Goal: Check status: Check status

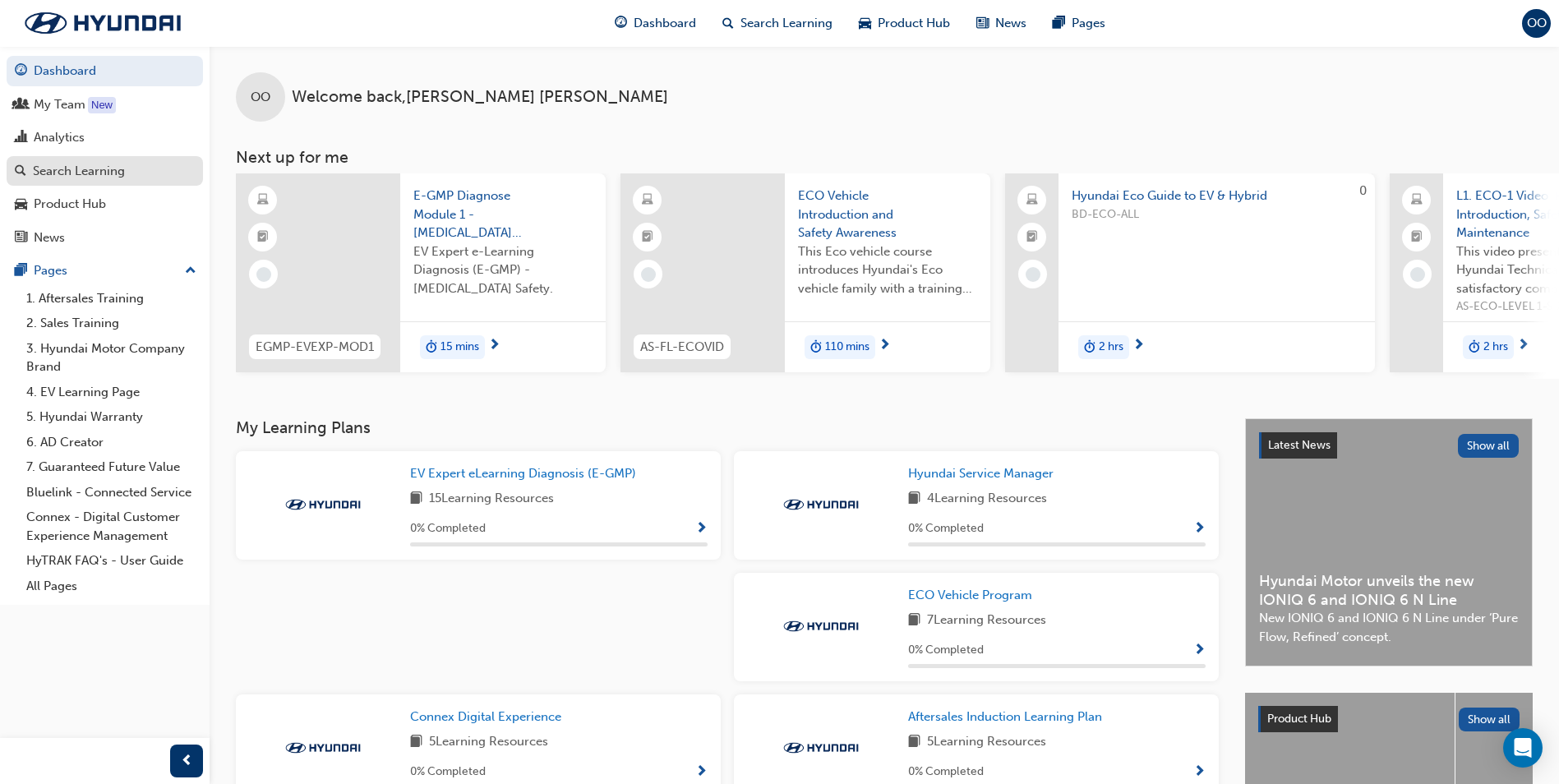
click at [95, 173] on div "Search Learning" at bounding box center [79, 171] width 92 height 19
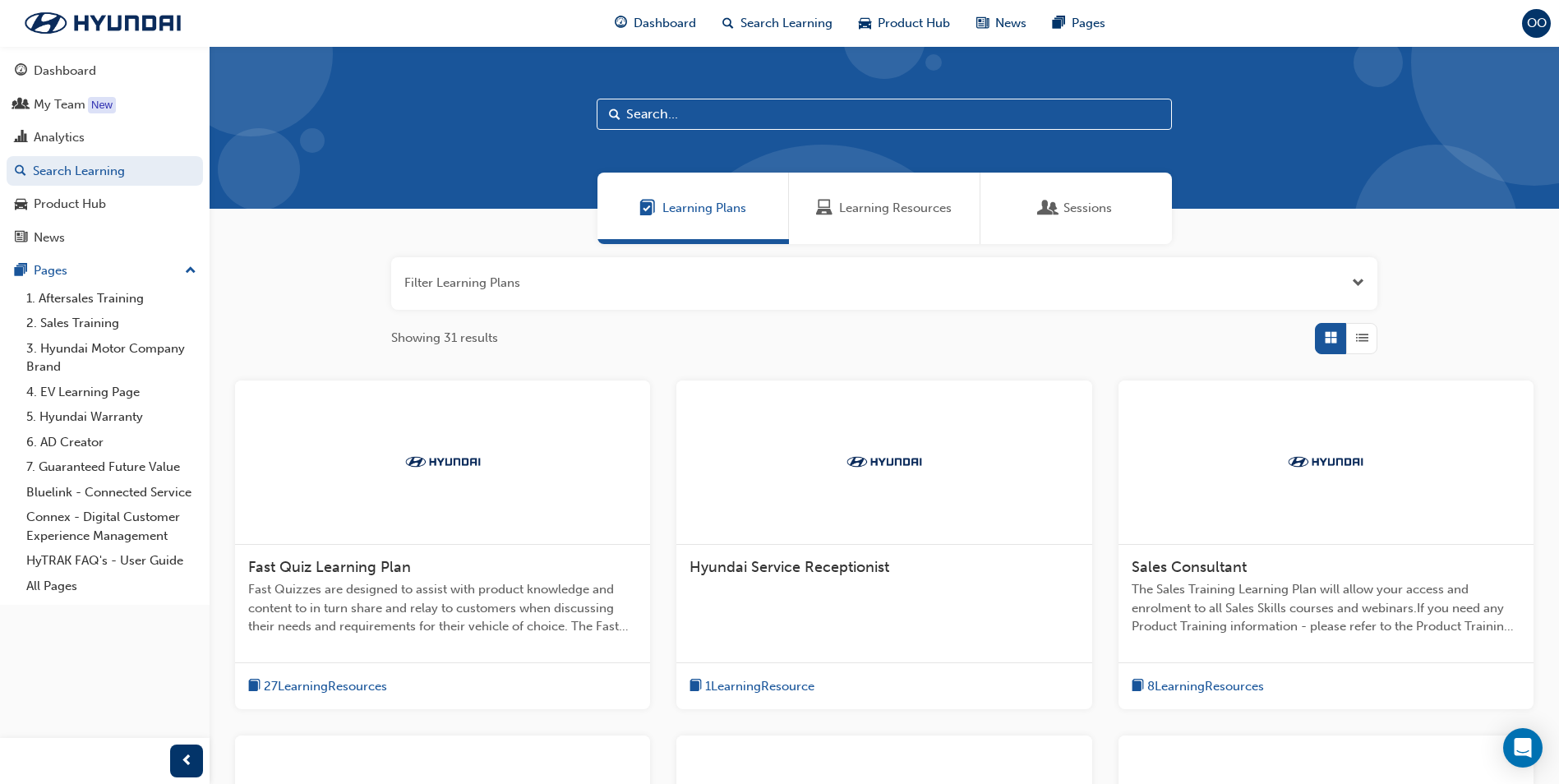
click at [644, 114] on input "text" at bounding box center [884, 114] width 575 height 32
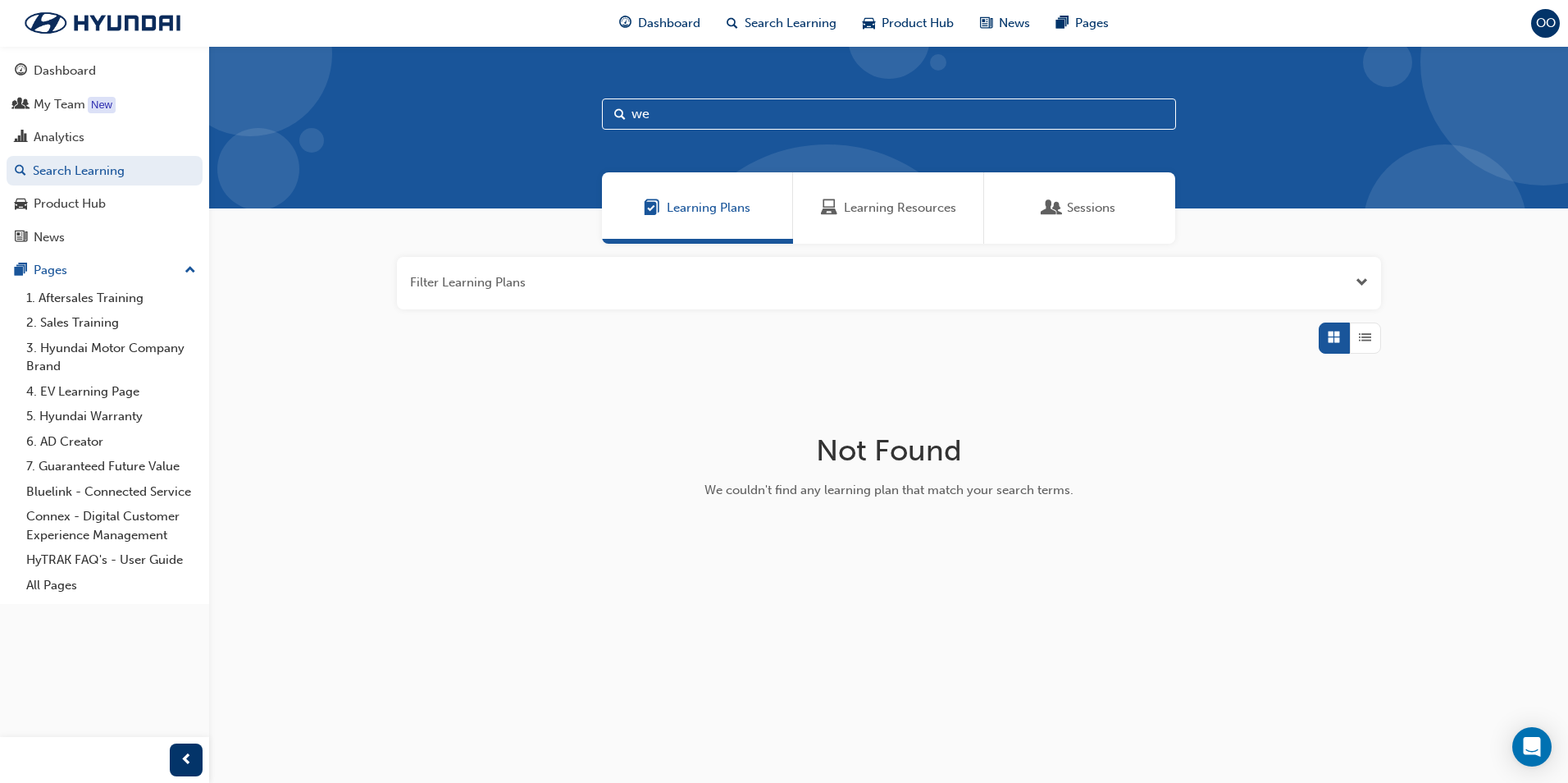
type input "w"
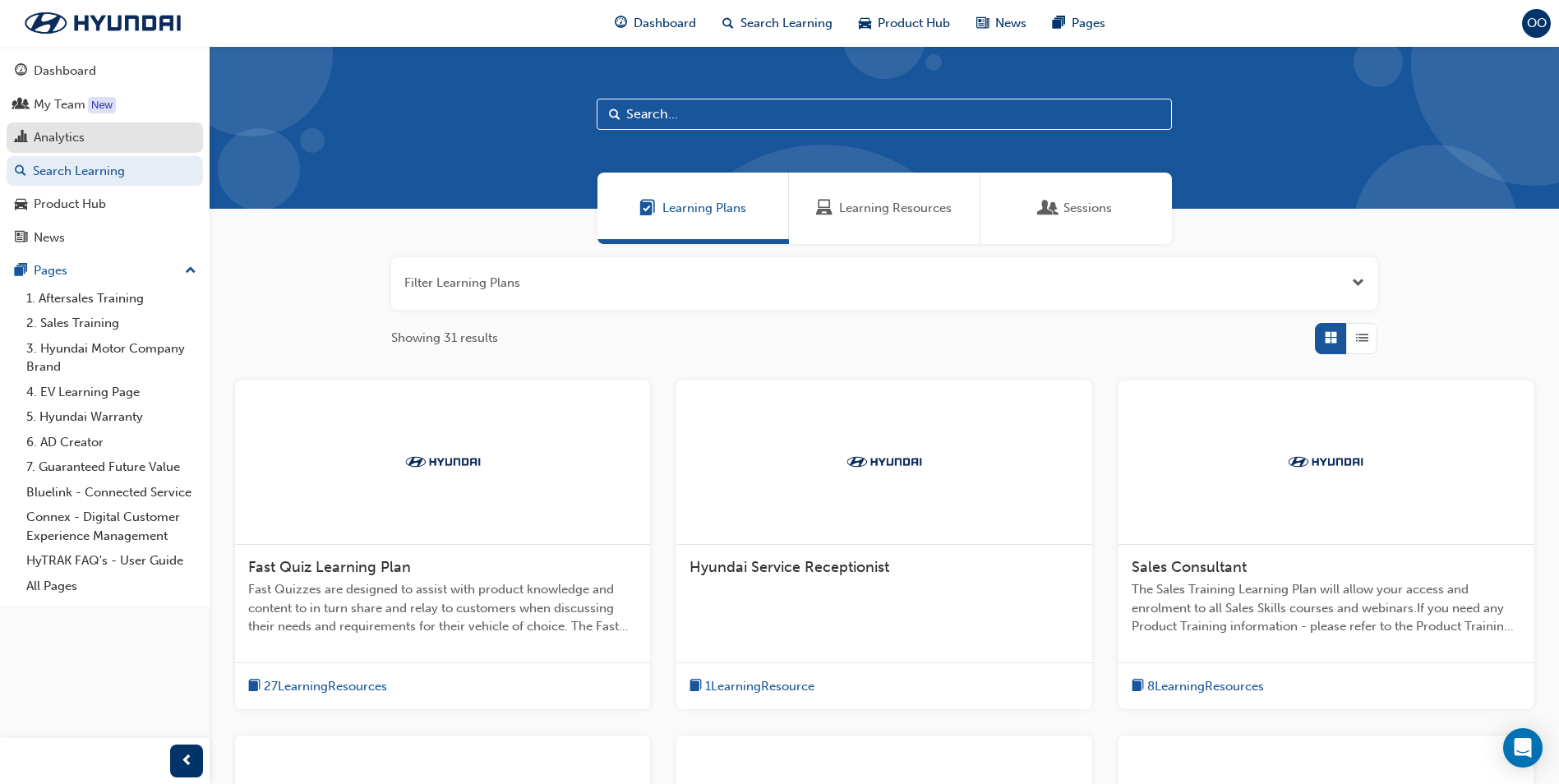
click at [76, 137] on div "Analytics" at bounding box center [59, 137] width 51 height 19
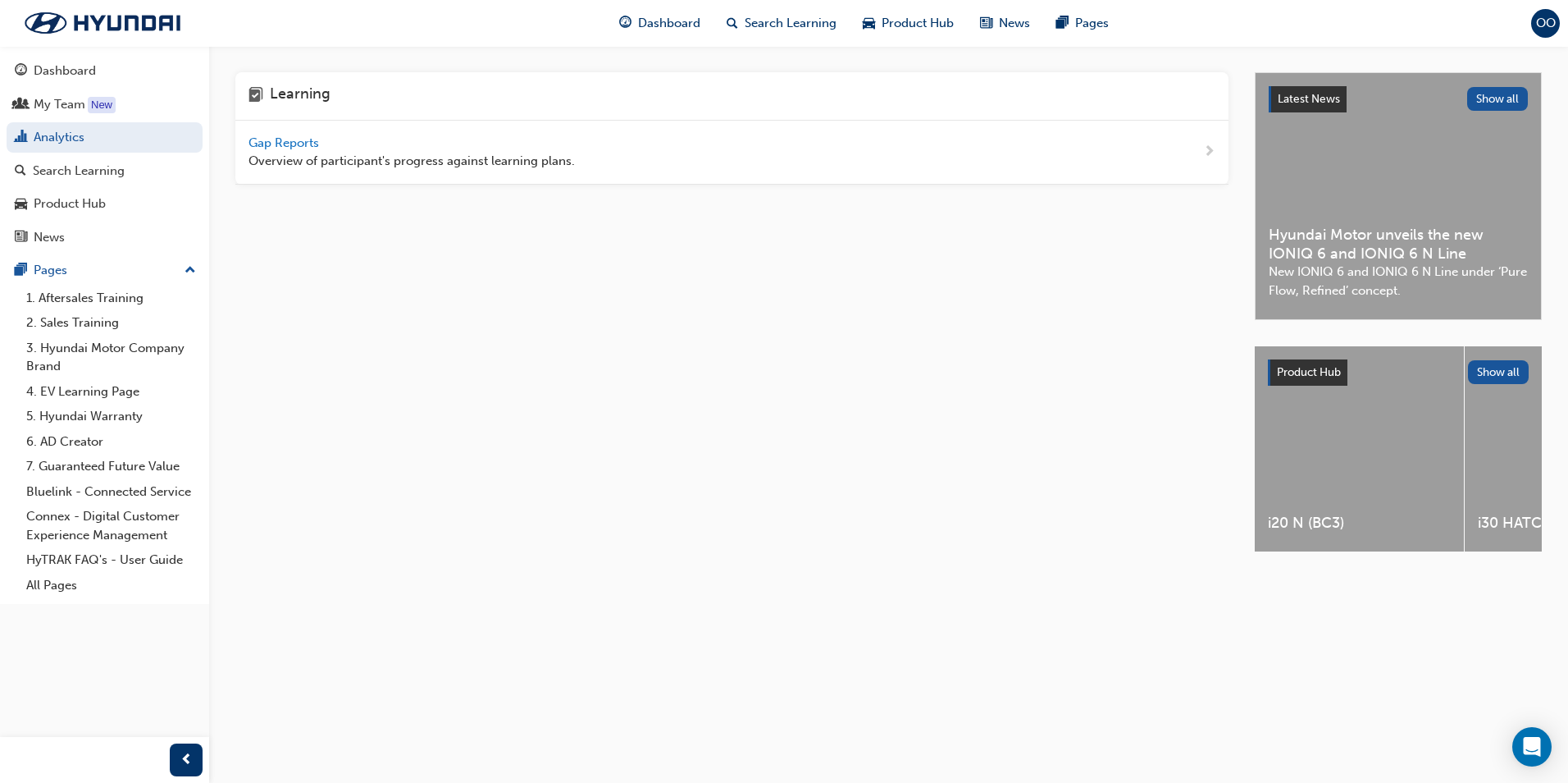
click at [300, 140] on span "Gap Reports" at bounding box center [285, 143] width 74 height 15
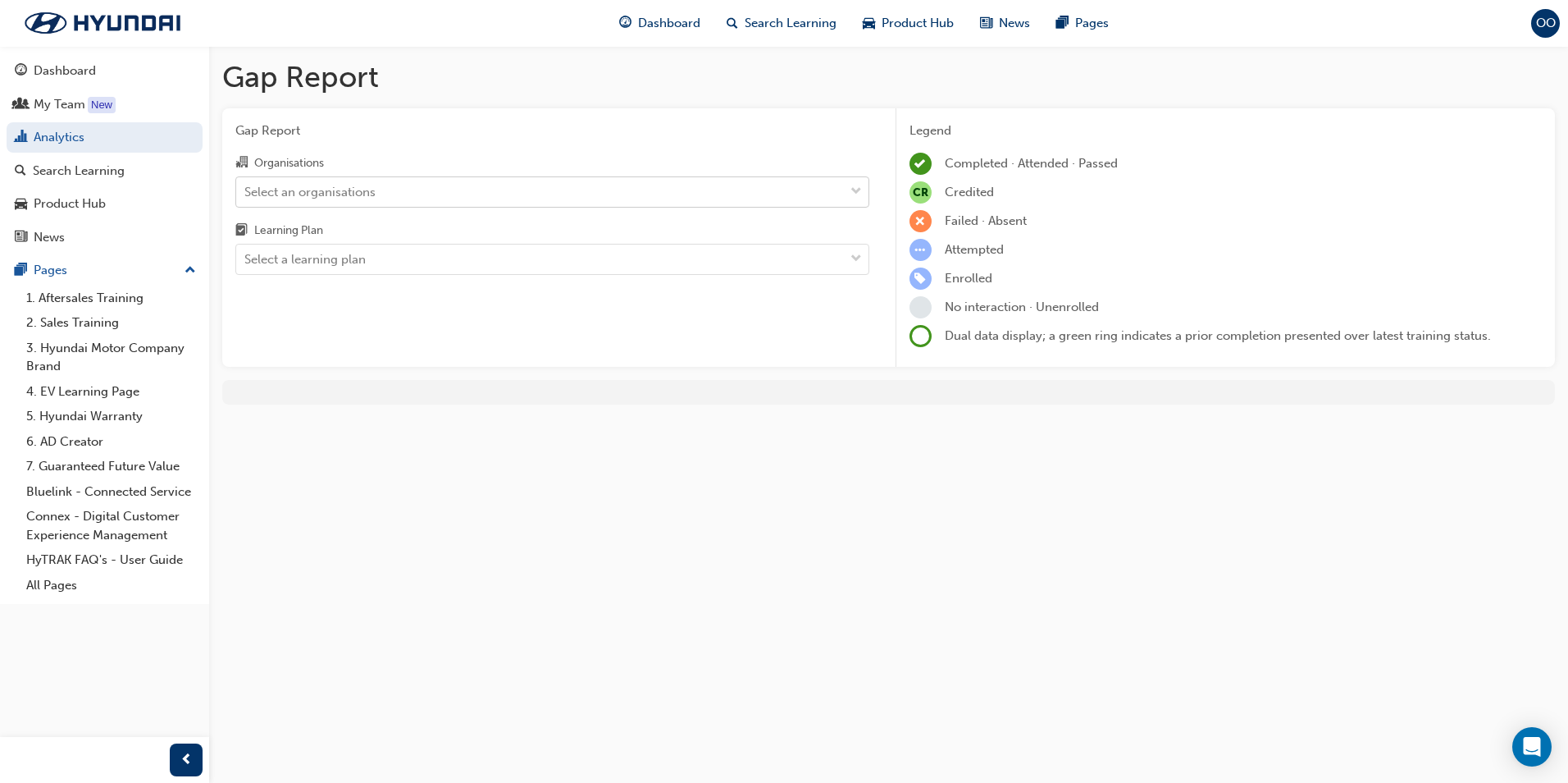
click at [423, 189] on div "Select an organisations" at bounding box center [540, 191] width 608 height 29
click at [246, 189] on input "Organisations Select an organisations" at bounding box center [245, 191] width 2 height 14
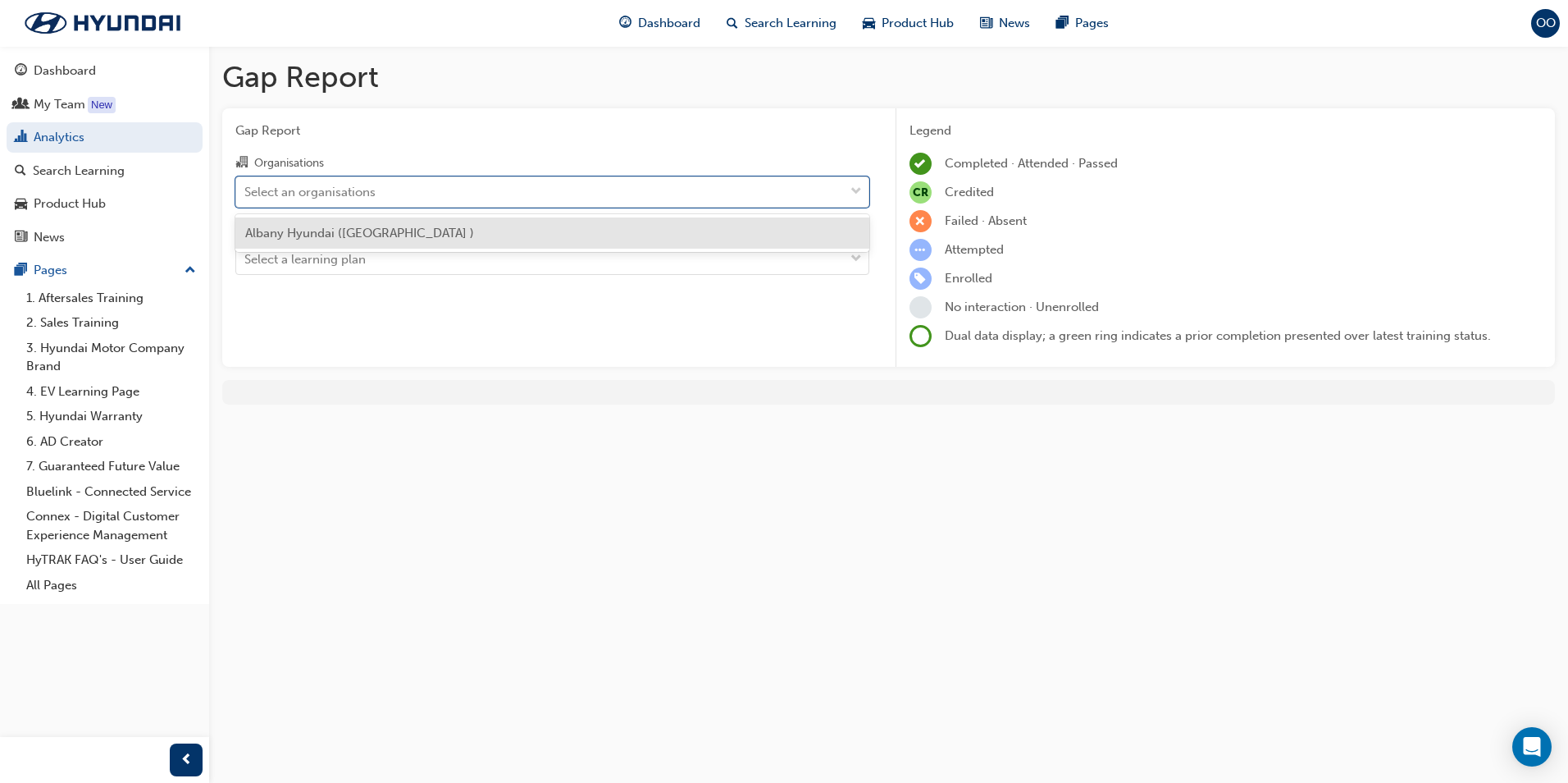
click at [383, 228] on span "Albany Hyundai ([GEOGRAPHIC_DATA] )" at bounding box center [359, 233] width 229 height 15
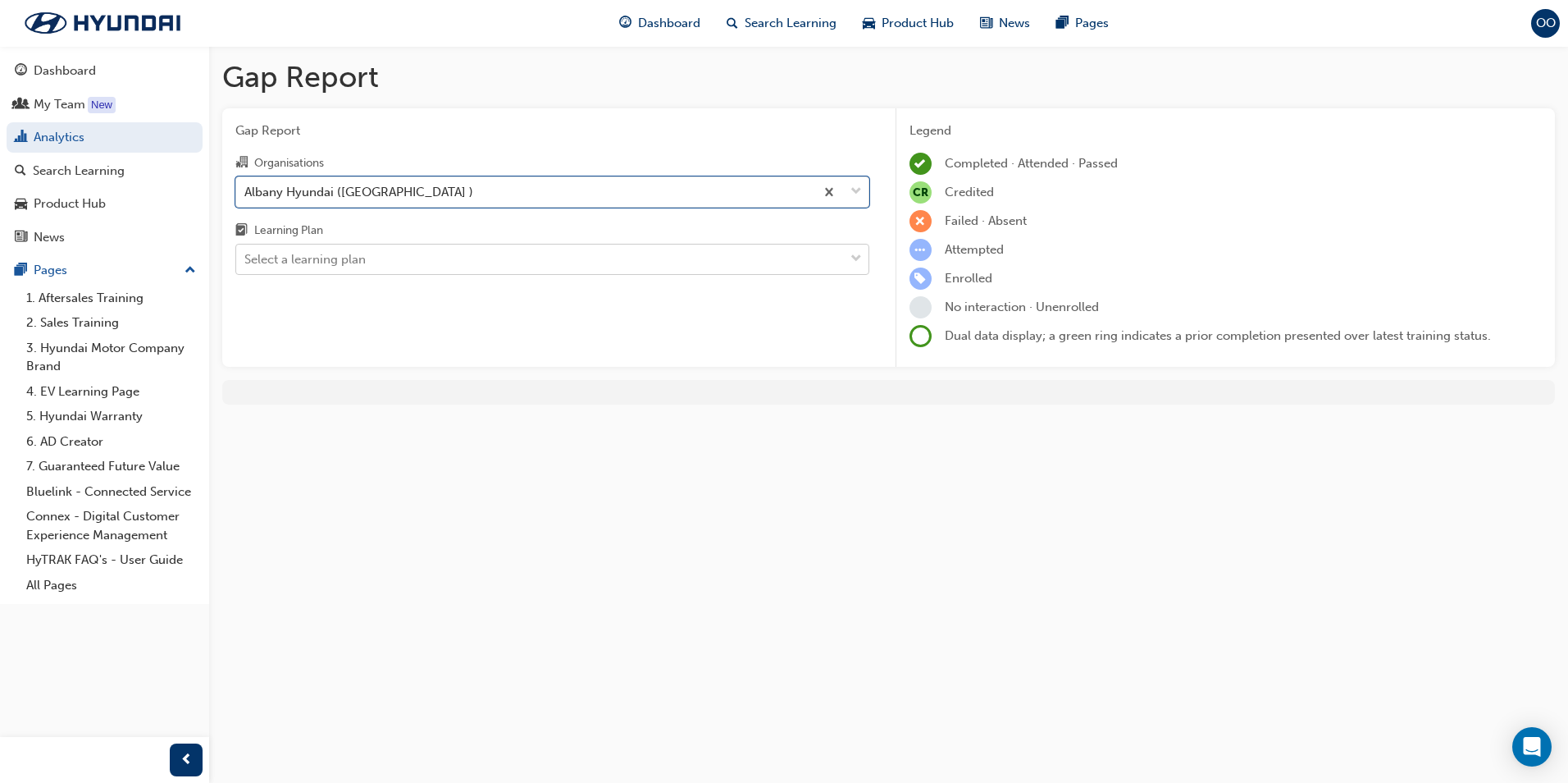
click at [385, 263] on div "Select a learning plan" at bounding box center [540, 259] width 608 height 29
click at [246, 263] on input "Learning Plan Select a learning plan" at bounding box center [245, 259] width 2 height 14
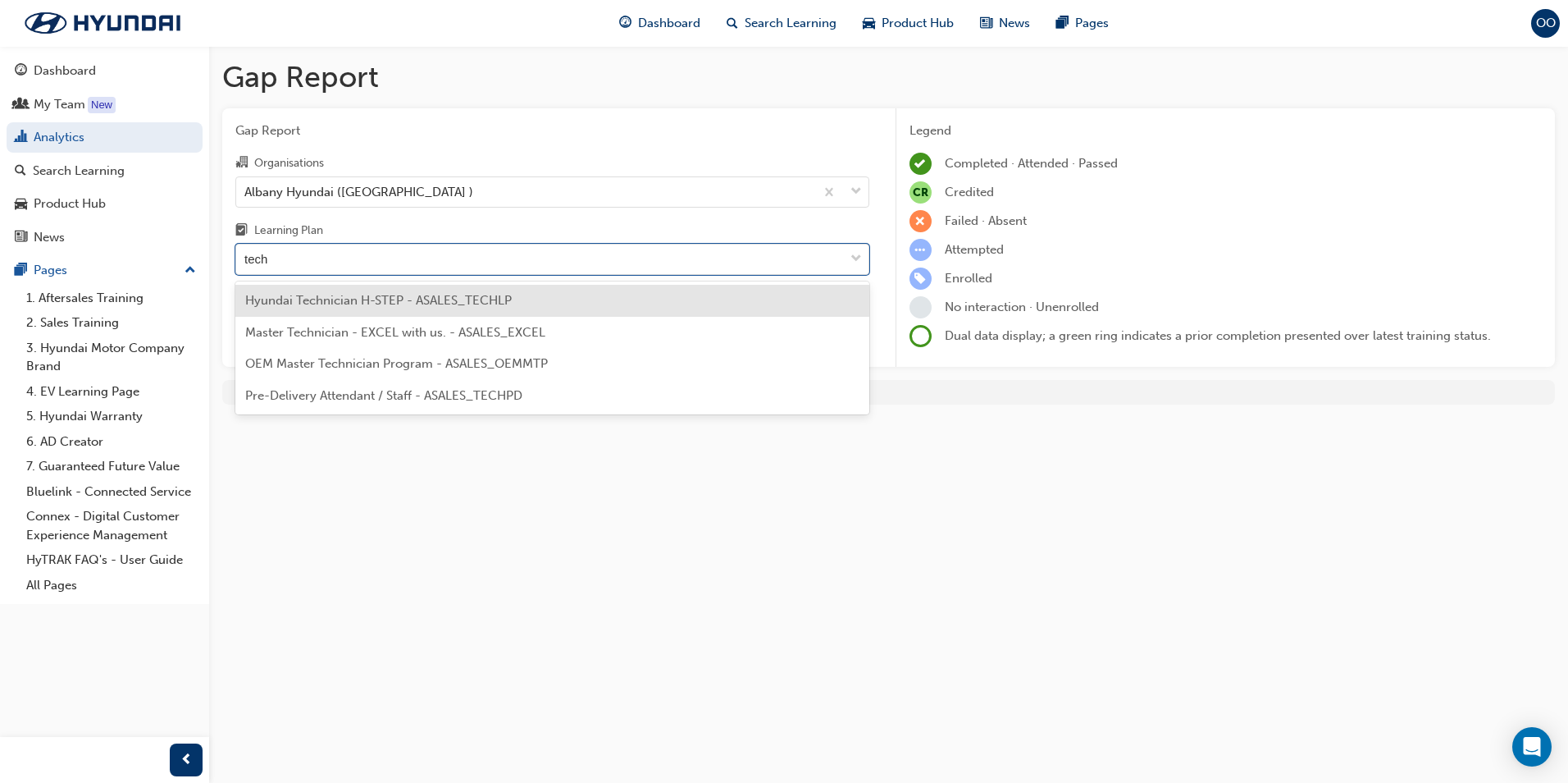
type input "techn"
click at [322, 300] on span "Hyundai Technician H-STEP - ASALES_TECHLP" at bounding box center [379, 300] width 267 height 15
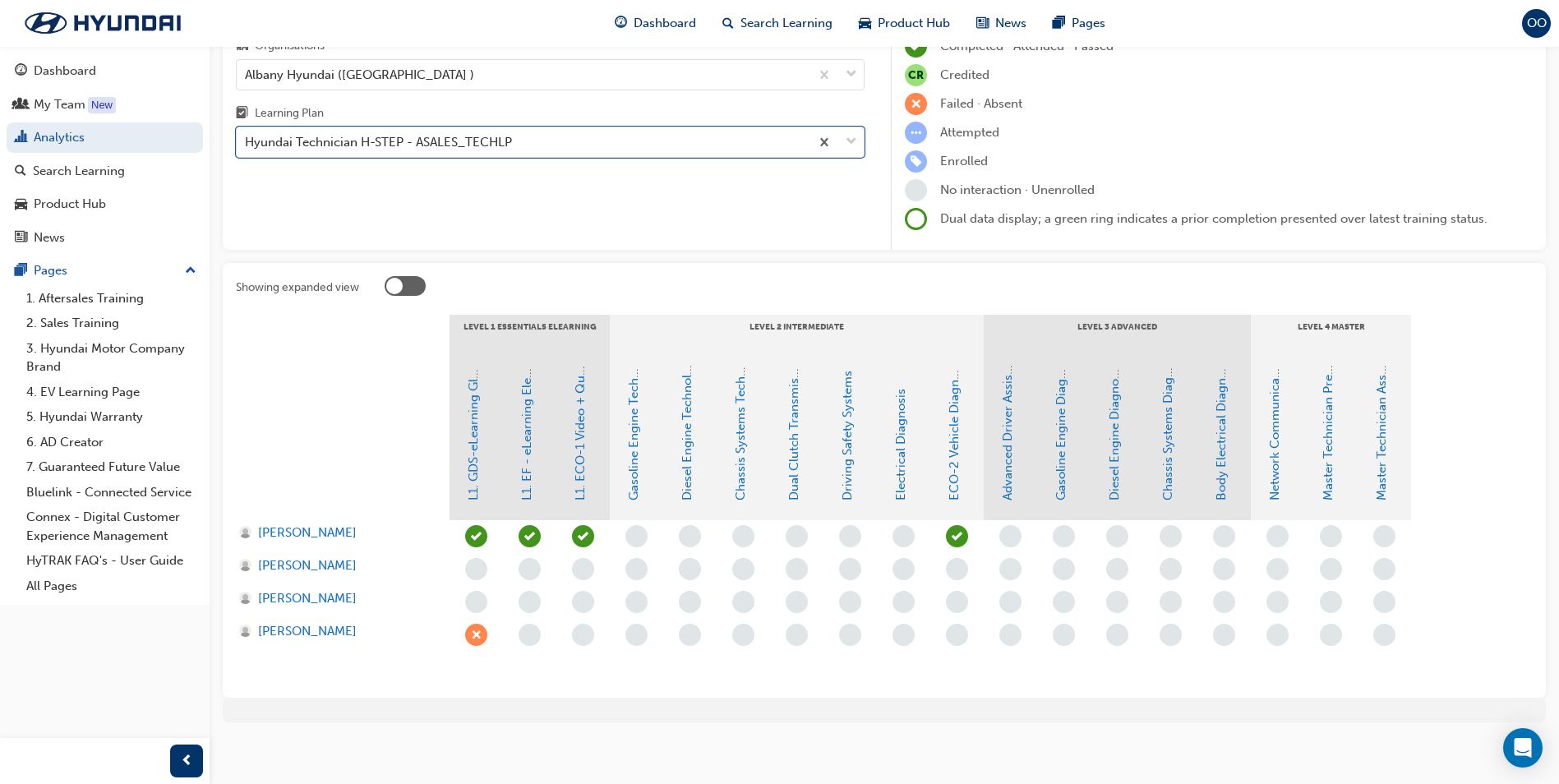
scroll to position [124, 0]
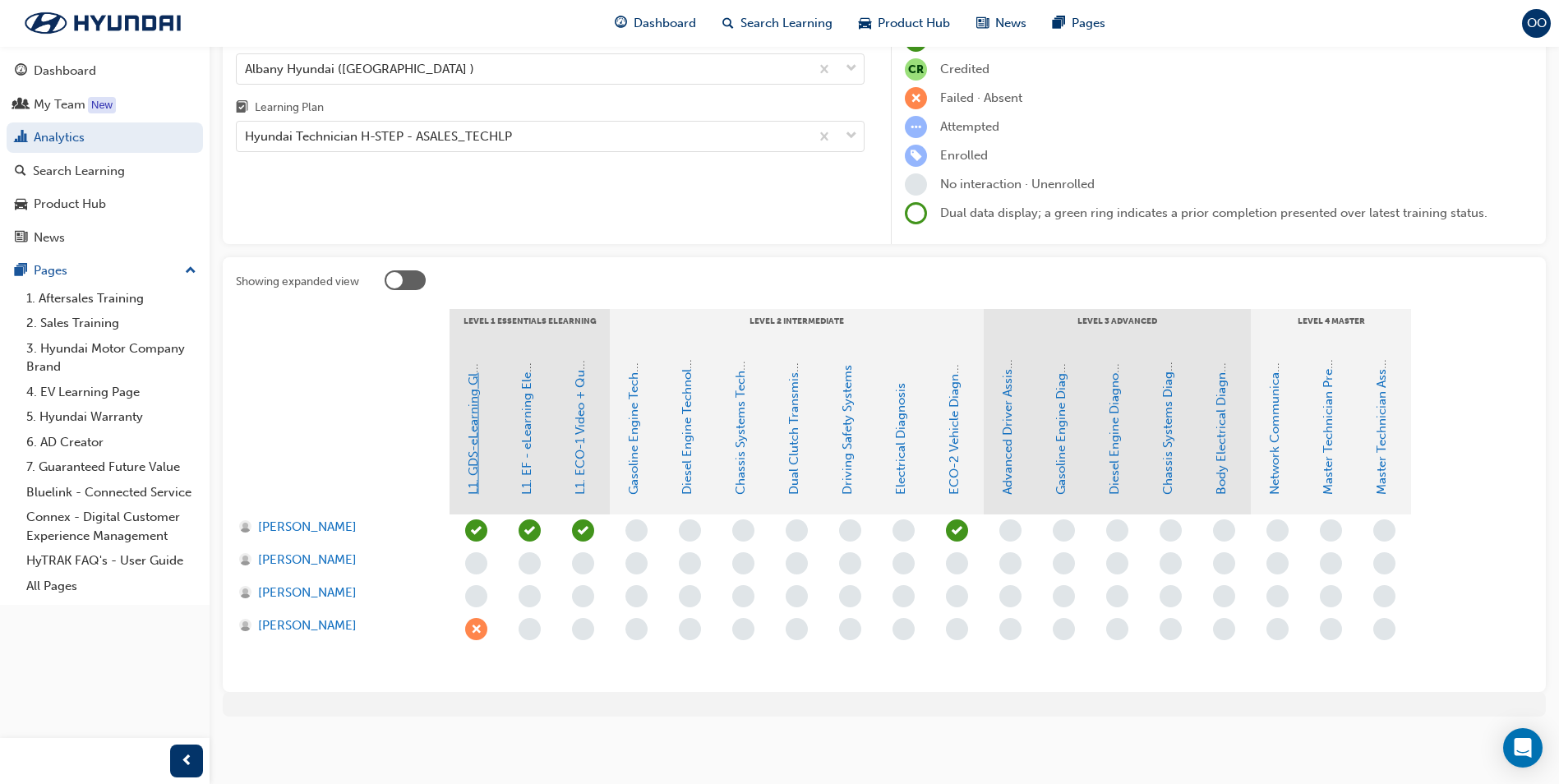
click at [473, 433] on link "L1. GDS-eLearning Global Diagnostic System" at bounding box center [473, 367] width 15 height 255
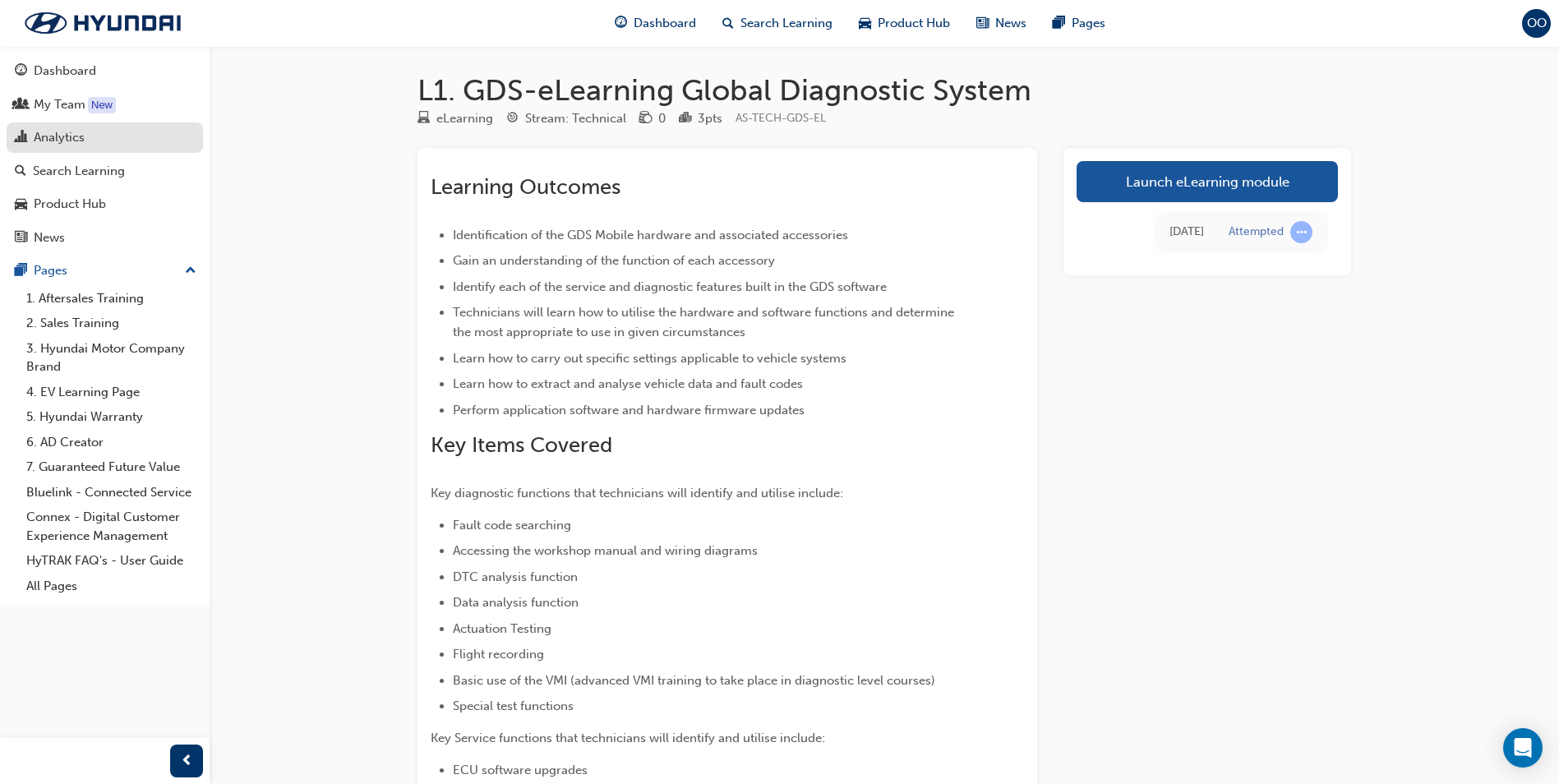
click at [61, 139] on div "Analytics" at bounding box center [59, 137] width 51 height 19
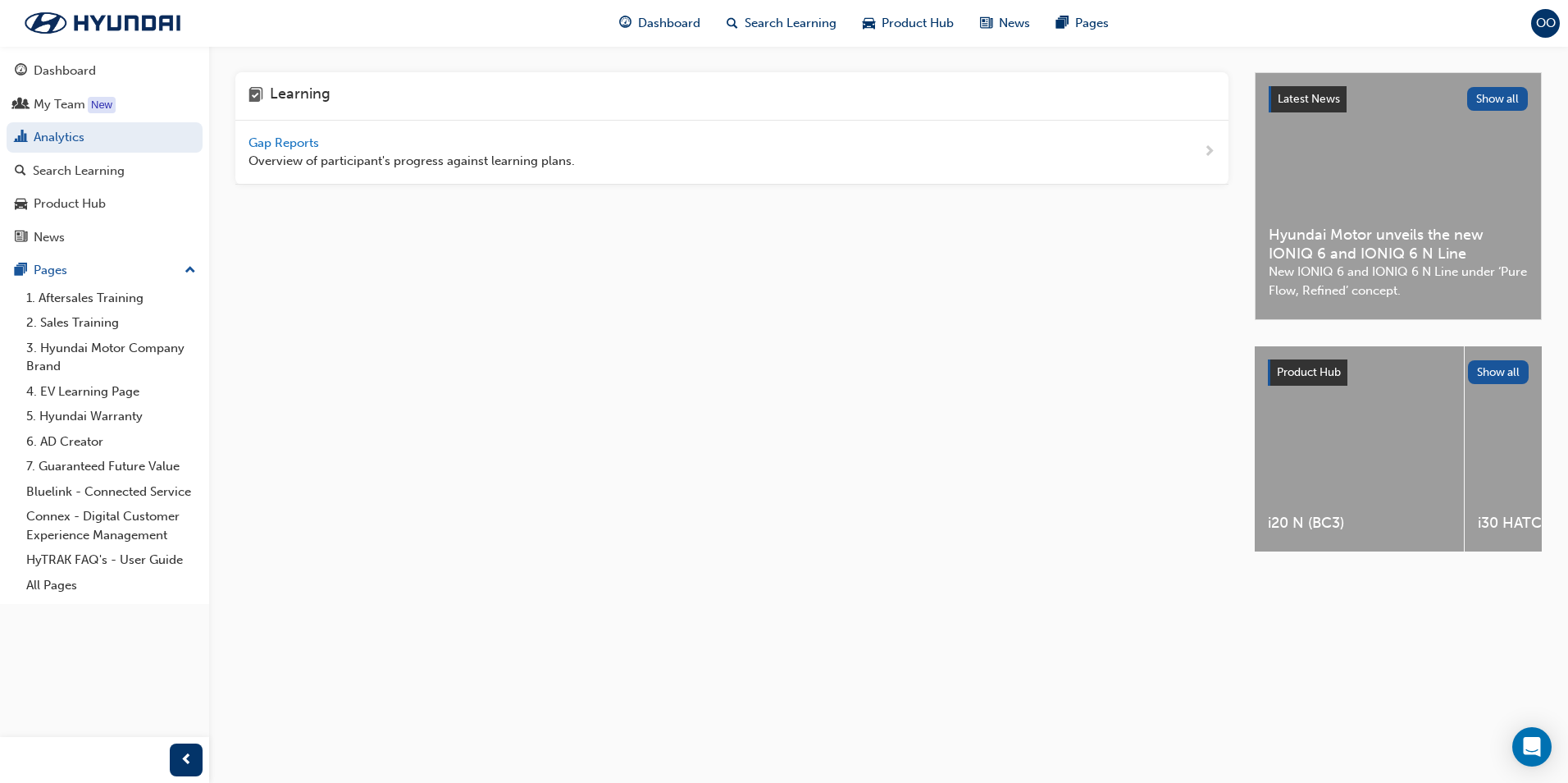
click at [284, 138] on span "Gap Reports" at bounding box center [285, 143] width 74 height 15
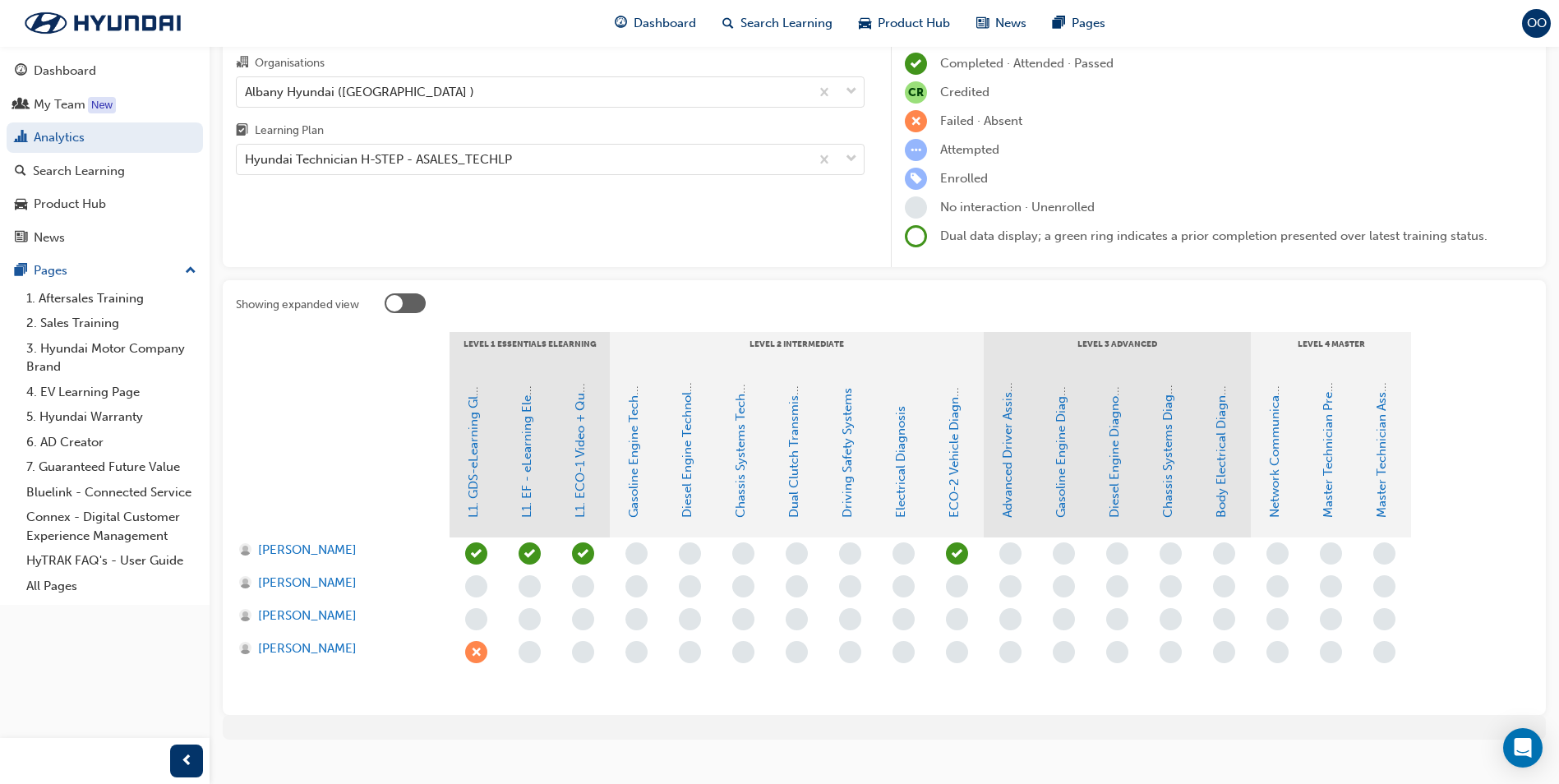
scroll to position [124, 0]
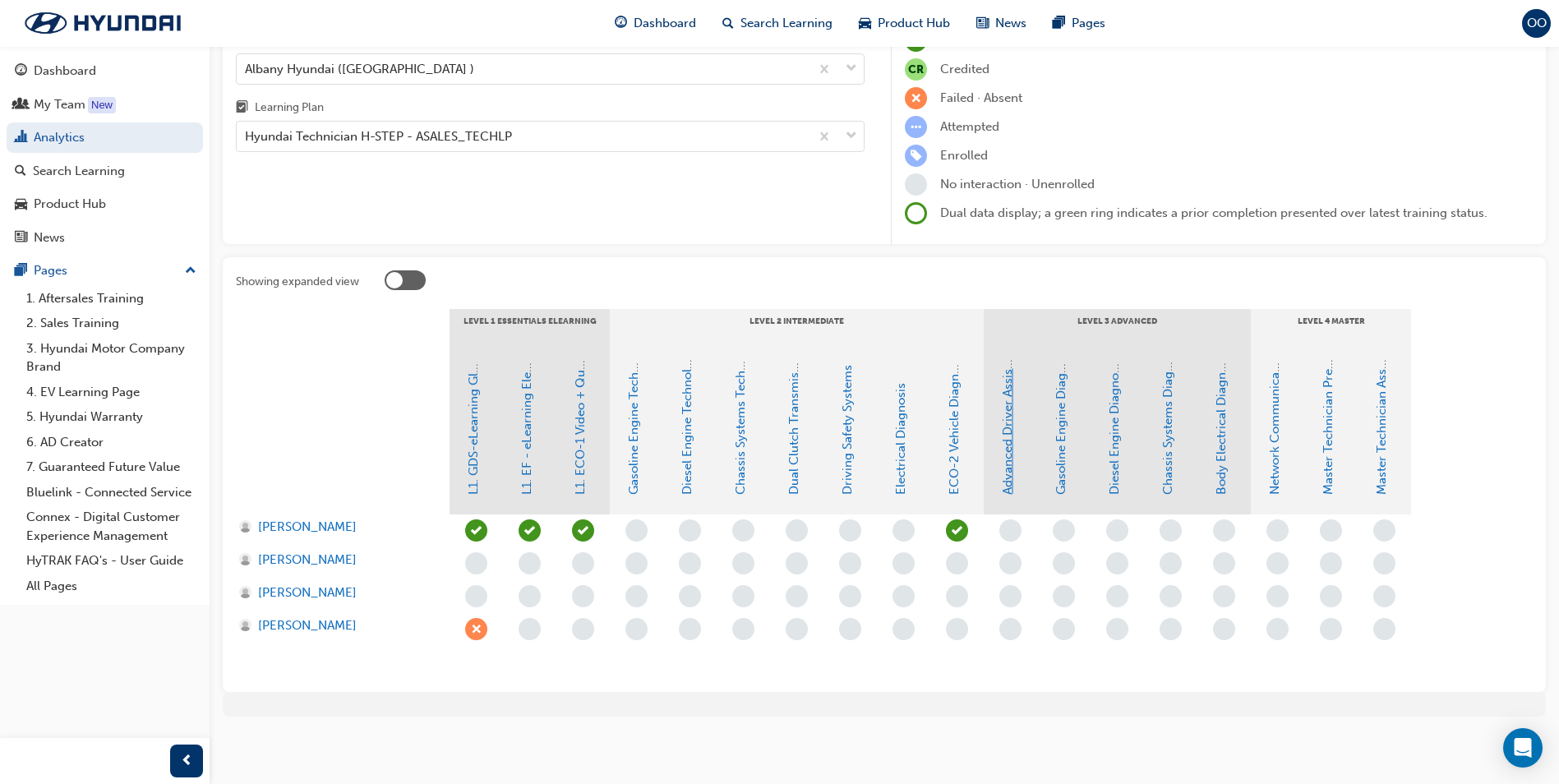
click at [1010, 431] on link "Advanced Driver Assist Systems" at bounding box center [1008, 404] width 15 height 180
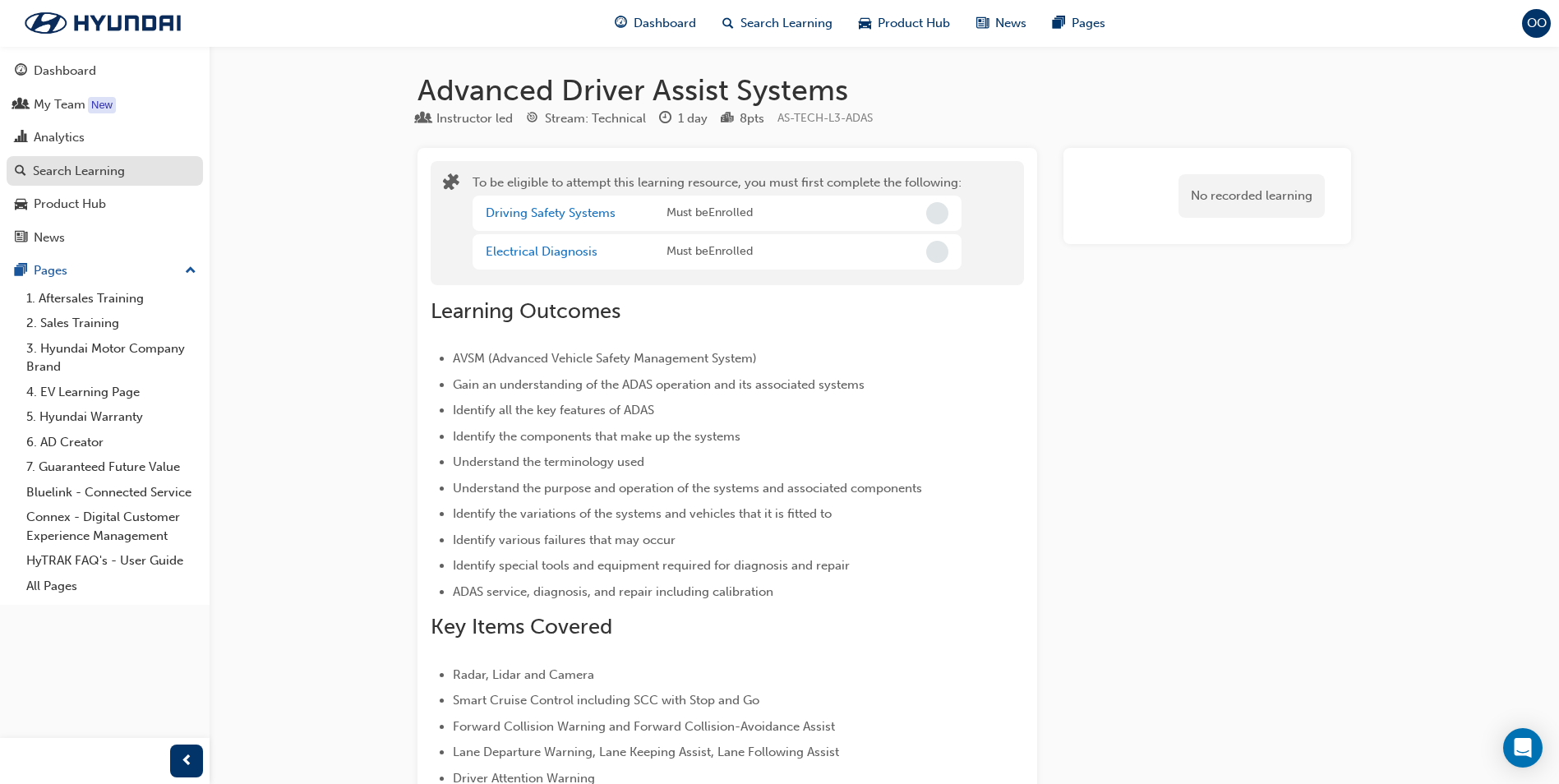
click at [102, 172] on div "Search Learning" at bounding box center [79, 171] width 92 height 19
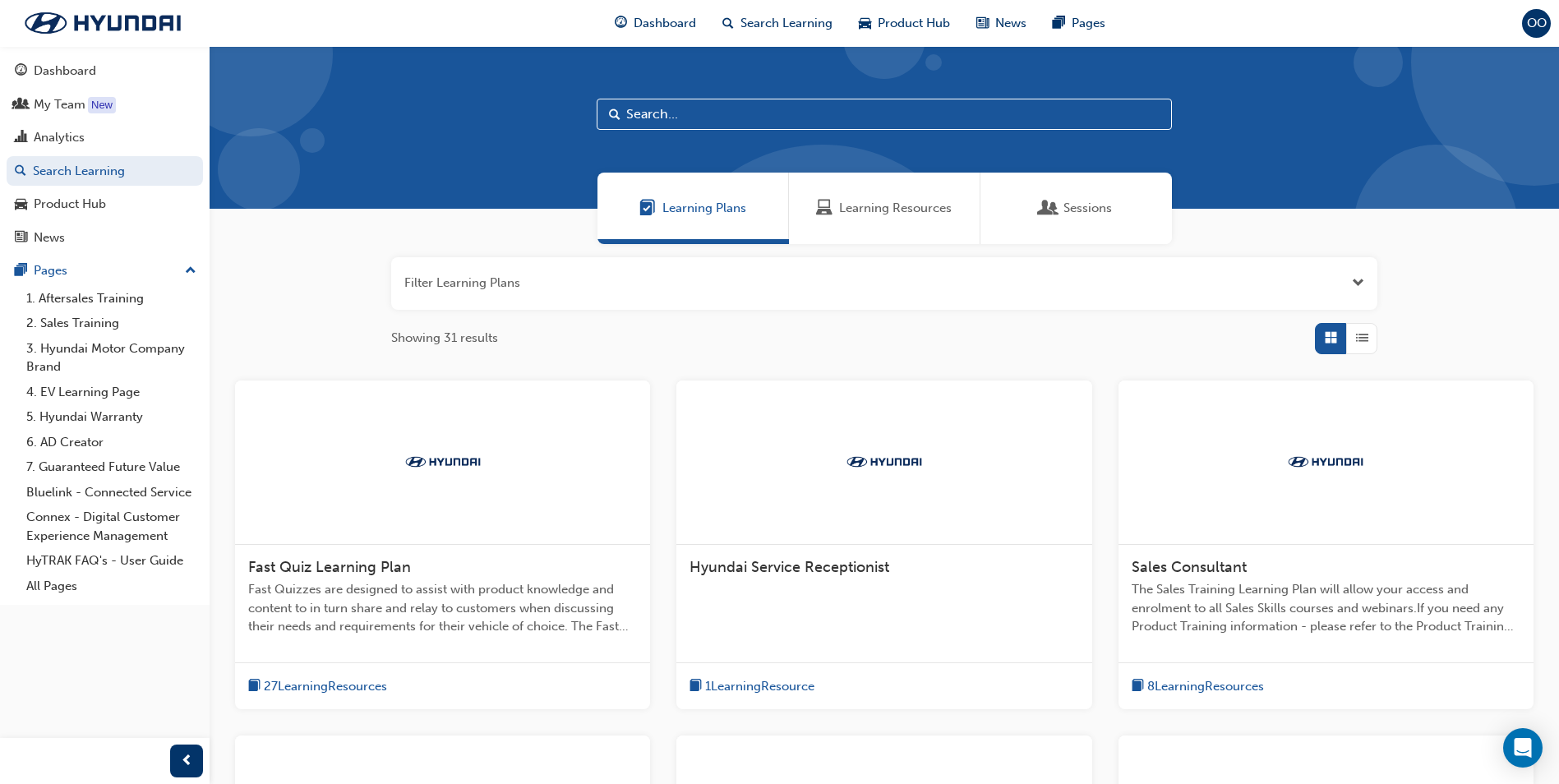
click at [677, 118] on input "text" at bounding box center [884, 114] width 575 height 32
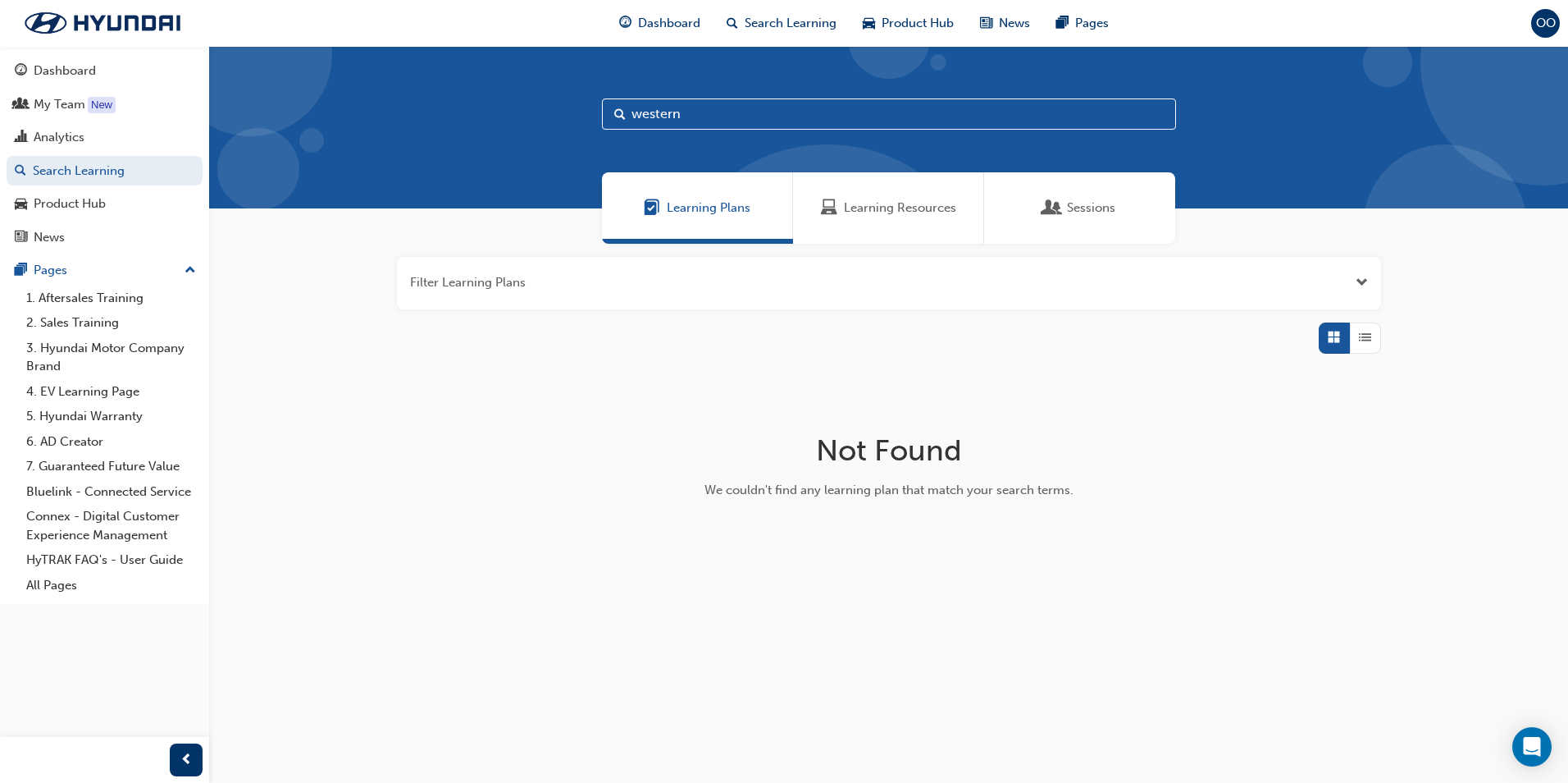
type input "western"
